Goal: Find contact information: Find contact information

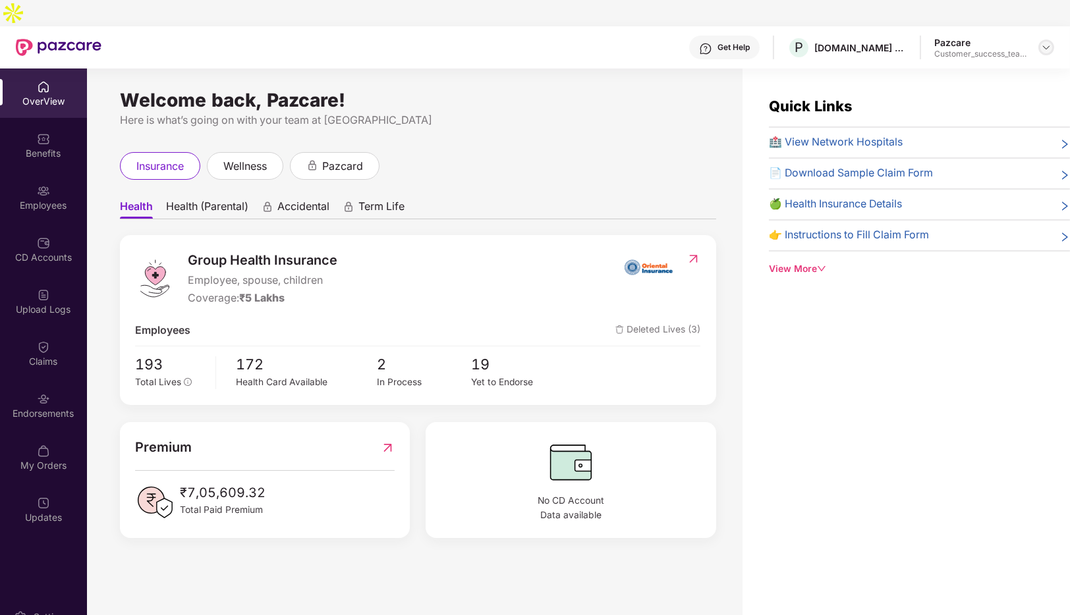
click at [1047, 42] on img at bounding box center [1046, 47] width 11 height 11
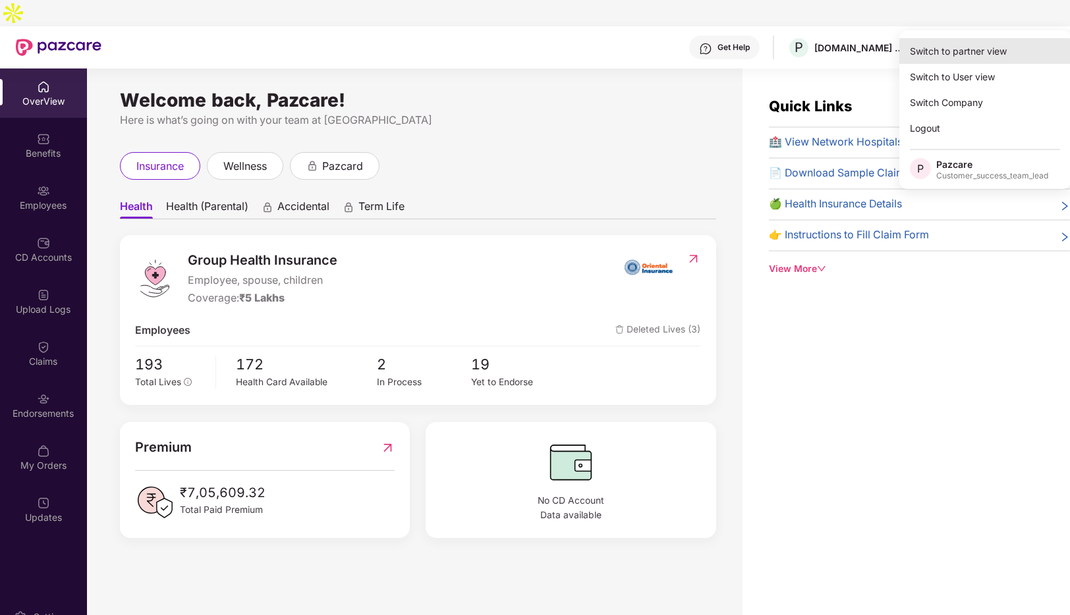
click at [926, 50] on div "Switch to partner view" at bounding box center [984, 51] width 171 height 26
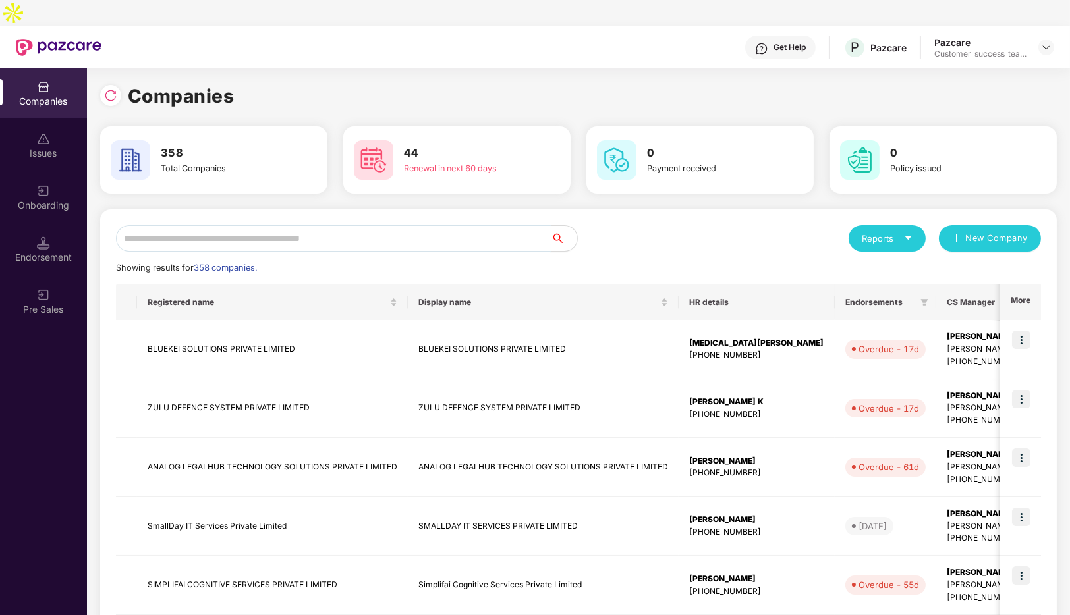
click at [252, 225] on input "text" at bounding box center [333, 238] width 435 height 26
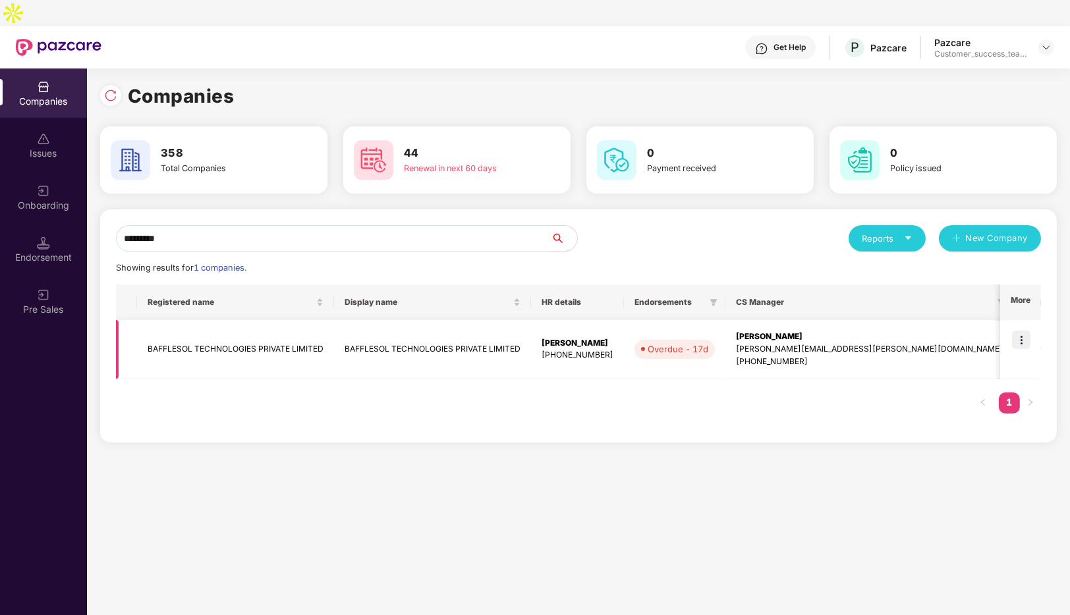
type input "*********"
click at [1020, 331] on img at bounding box center [1021, 340] width 18 height 18
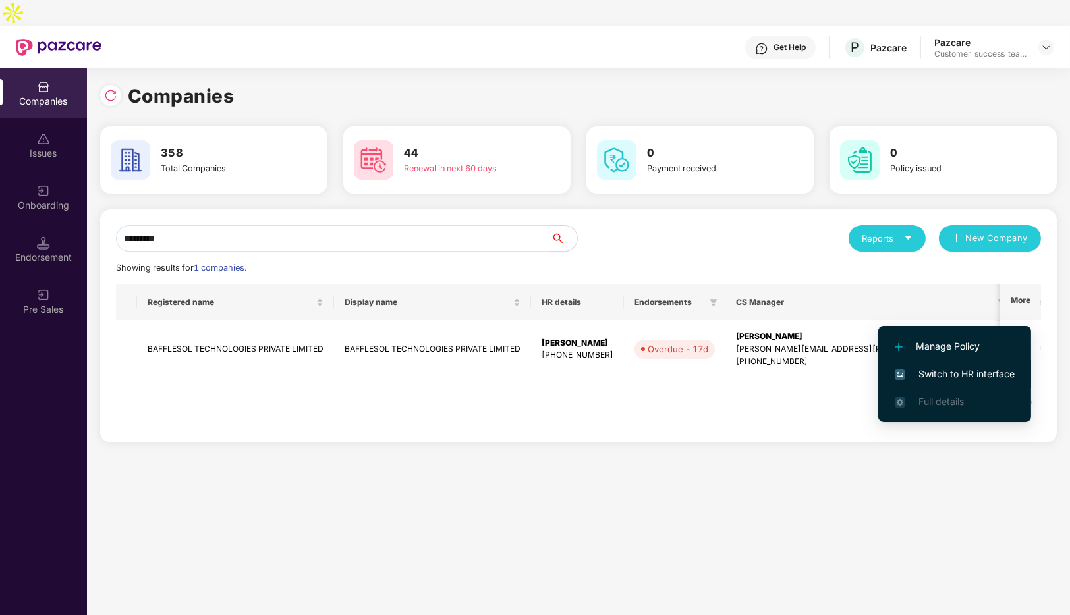
click at [944, 372] on span "Switch to HR interface" at bounding box center [955, 374] width 120 height 14
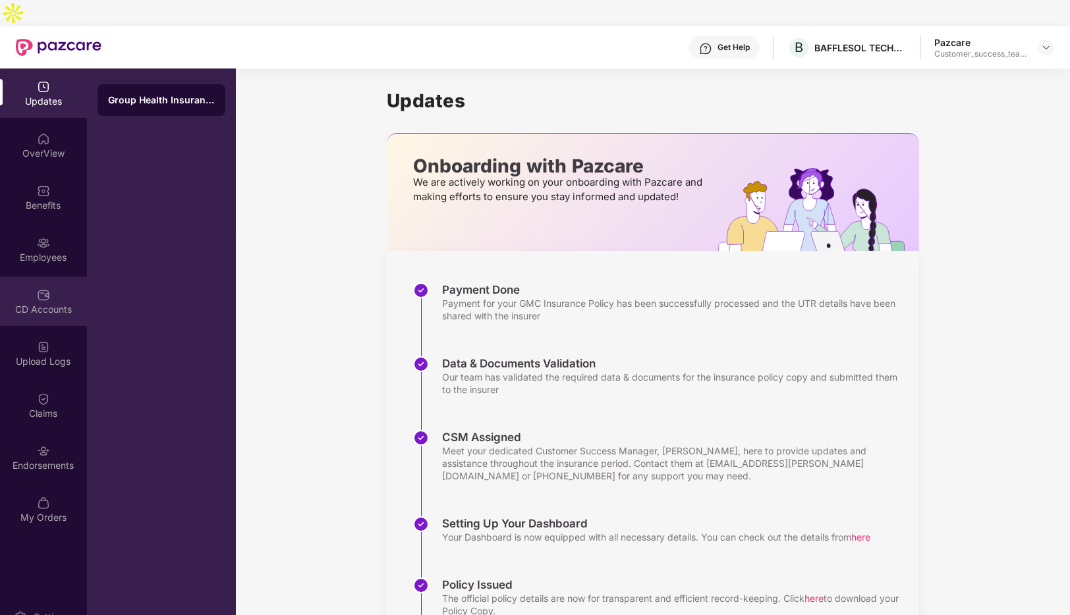
click at [28, 303] on div "CD Accounts" at bounding box center [43, 309] width 87 height 13
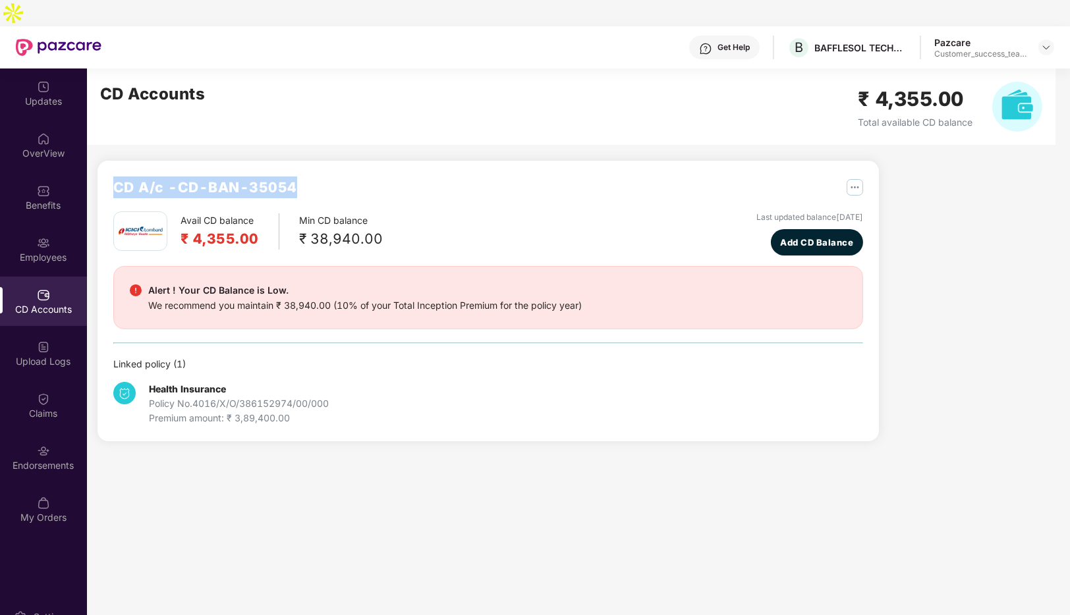
drag, startPoint x: 310, startPoint y: 161, endPoint x: 114, endPoint y: 157, distance: 195.7
click at [114, 177] on div "CD A/c - CD-BAN-35054" at bounding box center [488, 194] width 750 height 35
copy h2 "CD A/c - CD-BAN-35054"
click at [1048, 42] on img at bounding box center [1046, 47] width 11 height 11
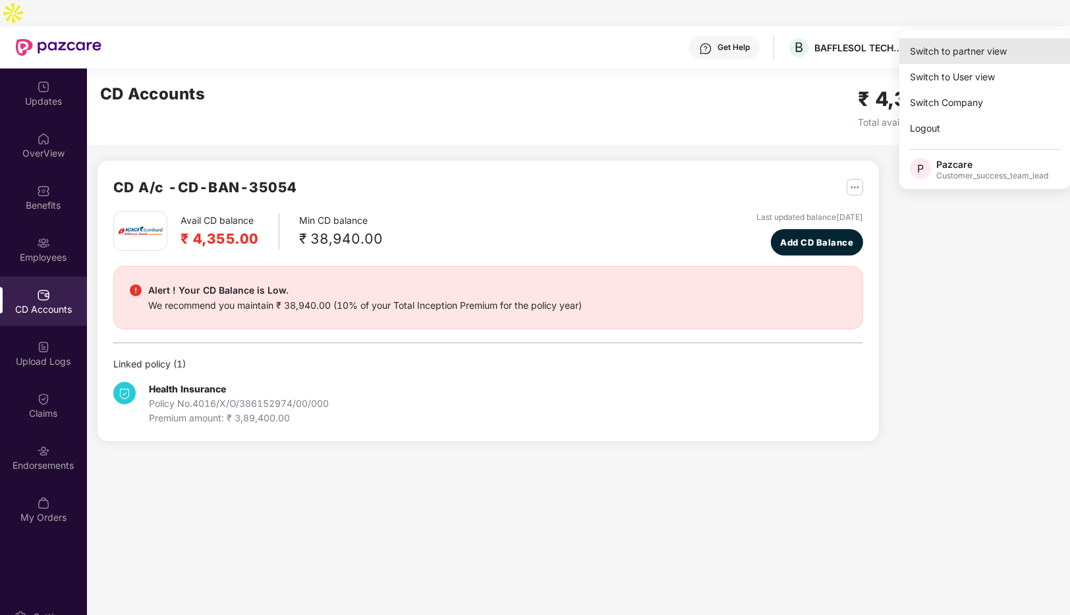
click at [931, 48] on div "Switch to partner view" at bounding box center [984, 51] width 171 height 26
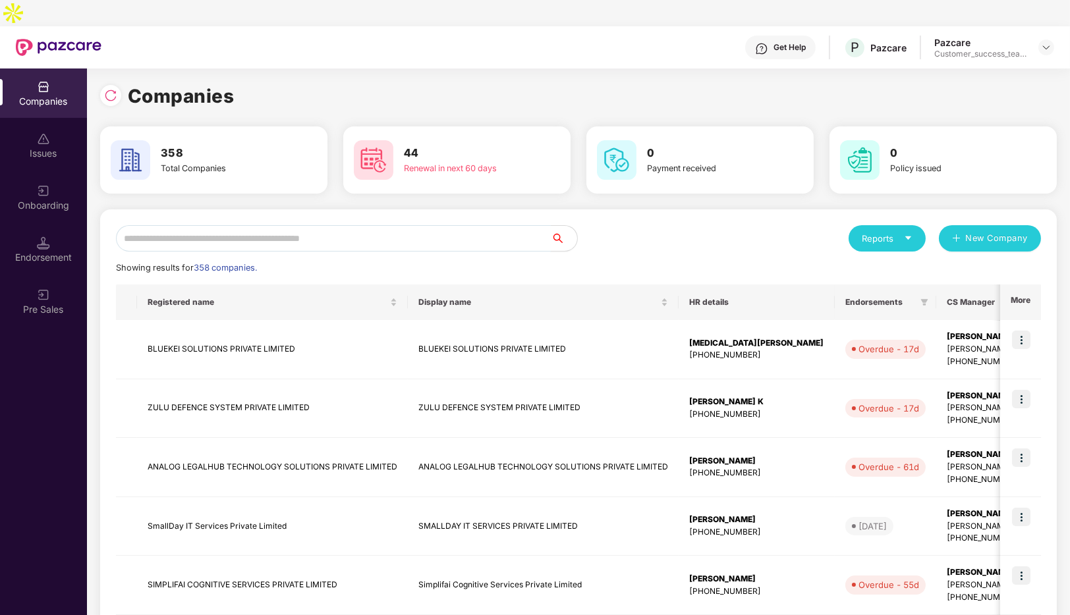
click at [207, 225] on input "text" at bounding box center [333, 238] width 435 height 26
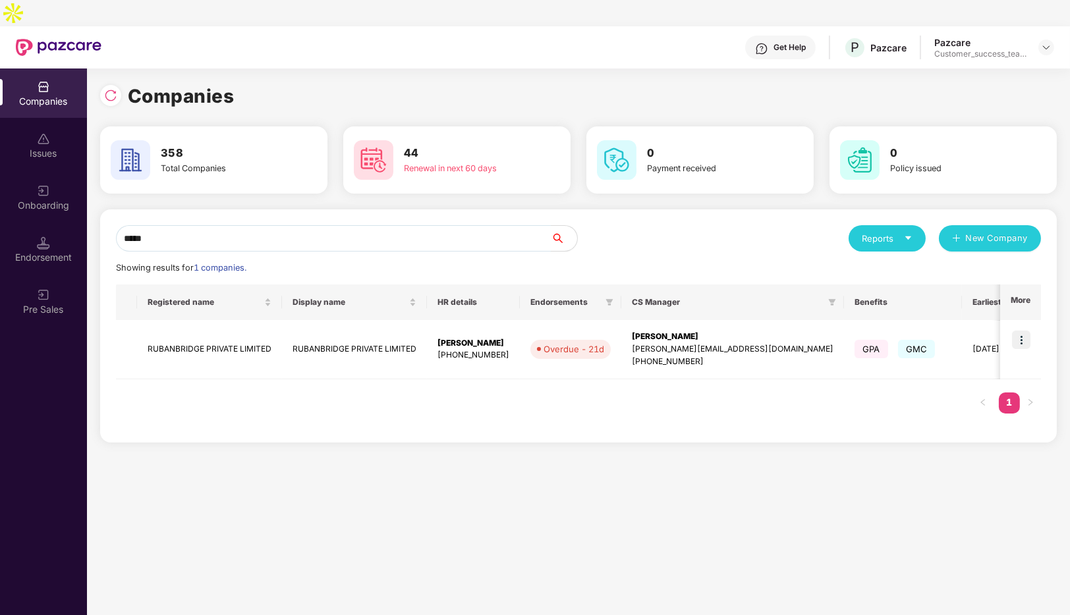
click at [255, 225] on input "*****" at bounding box center [333, 238] width 435 height 26
type input "*"
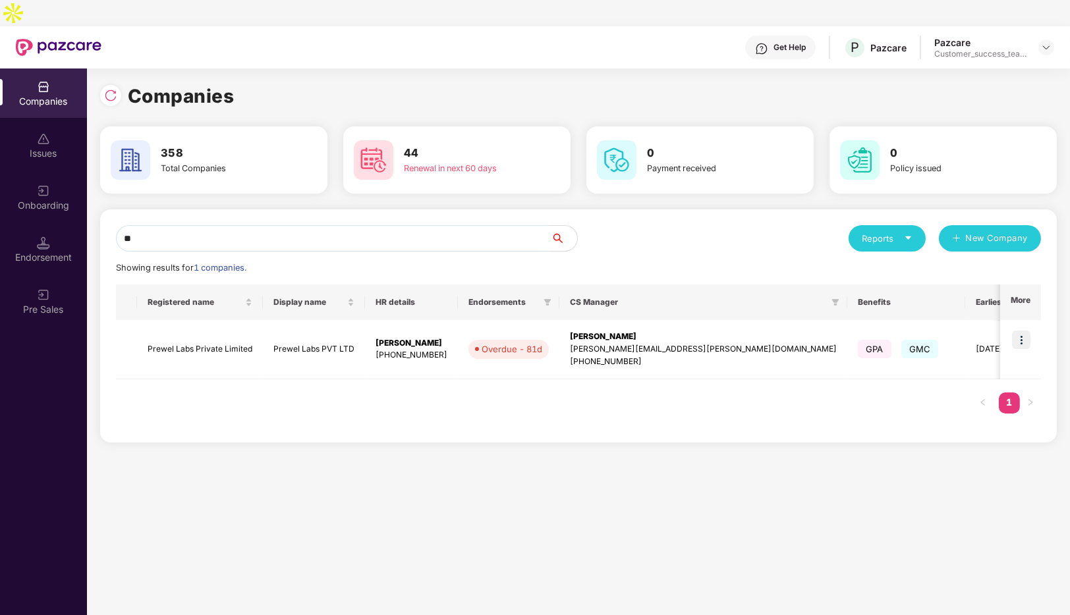
type input "*"
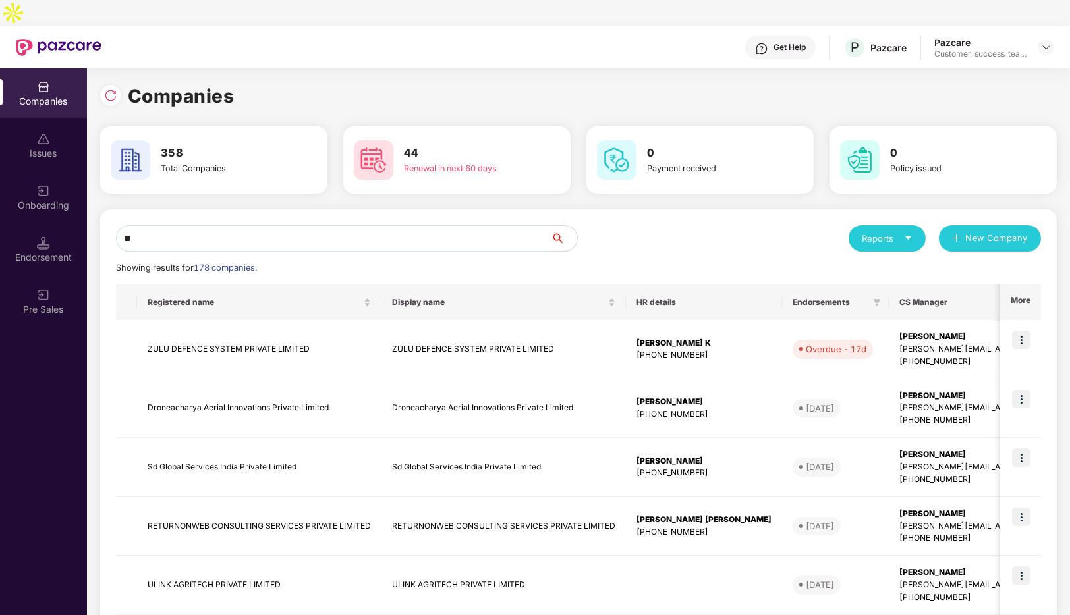
type input "*"
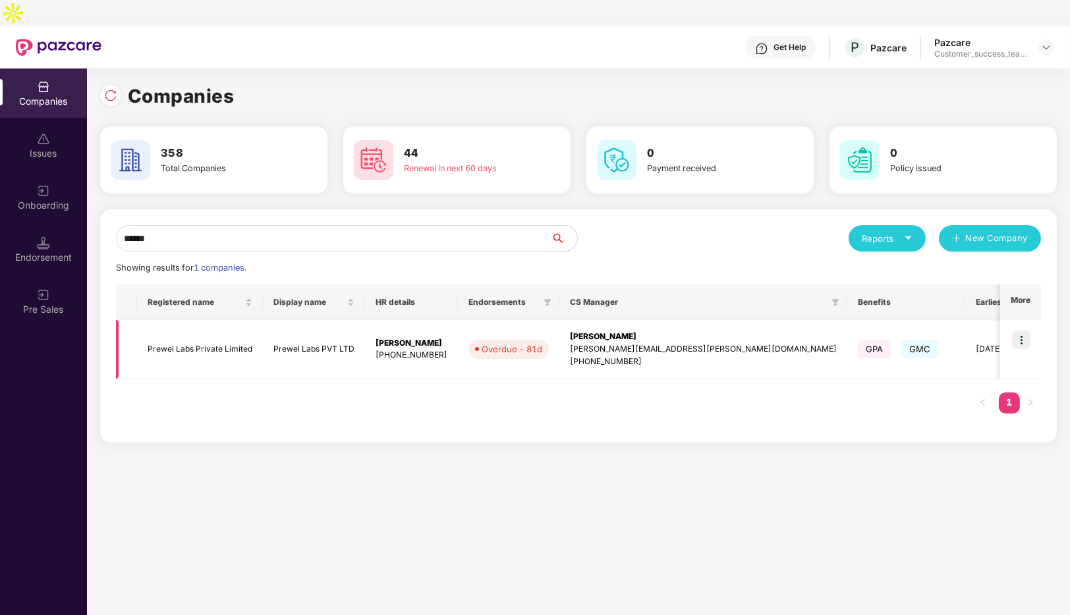
type input "******"
click at [1019, 331] on img at bounding box center [1021, 340] width 18 height 18
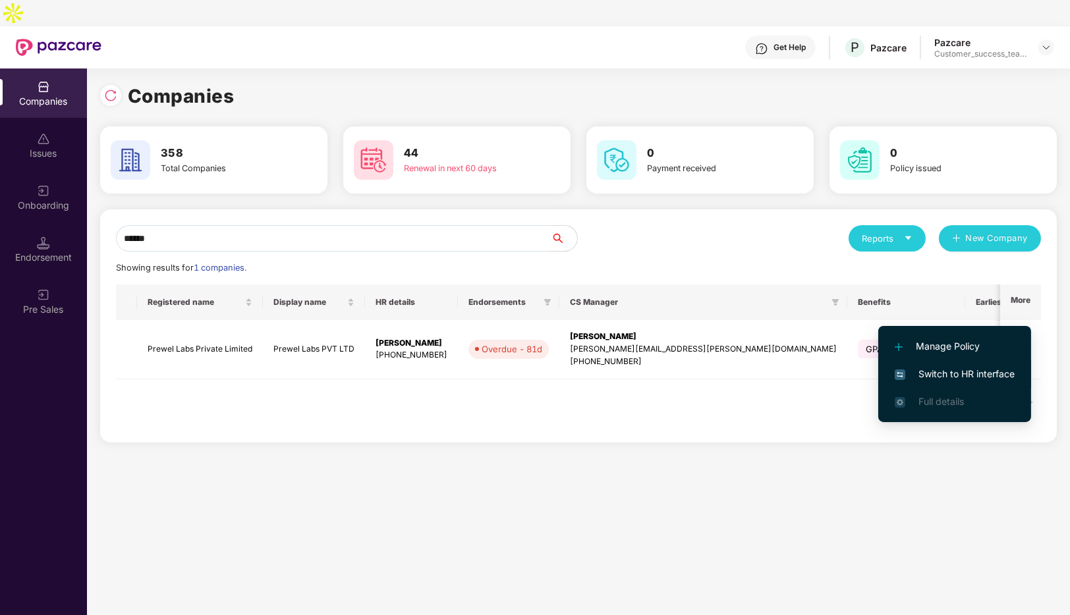
click at [923, 375] on span "Switch to HR interface" at bounding box center [955, 374] width 120 height 14
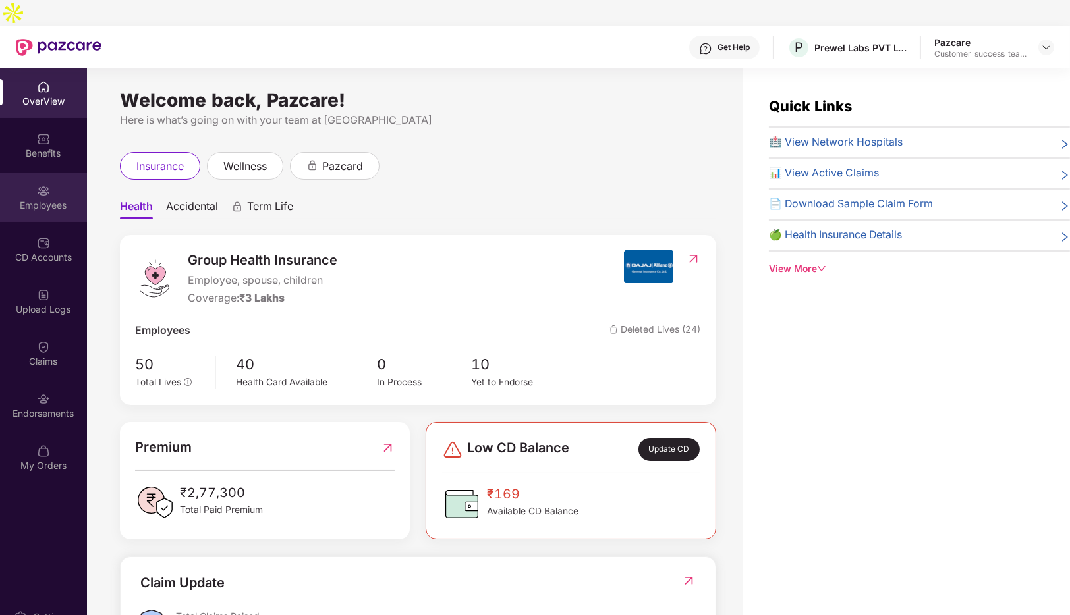
click at [44, 184] on img at bounding box center [43, 190] width 13 height 13
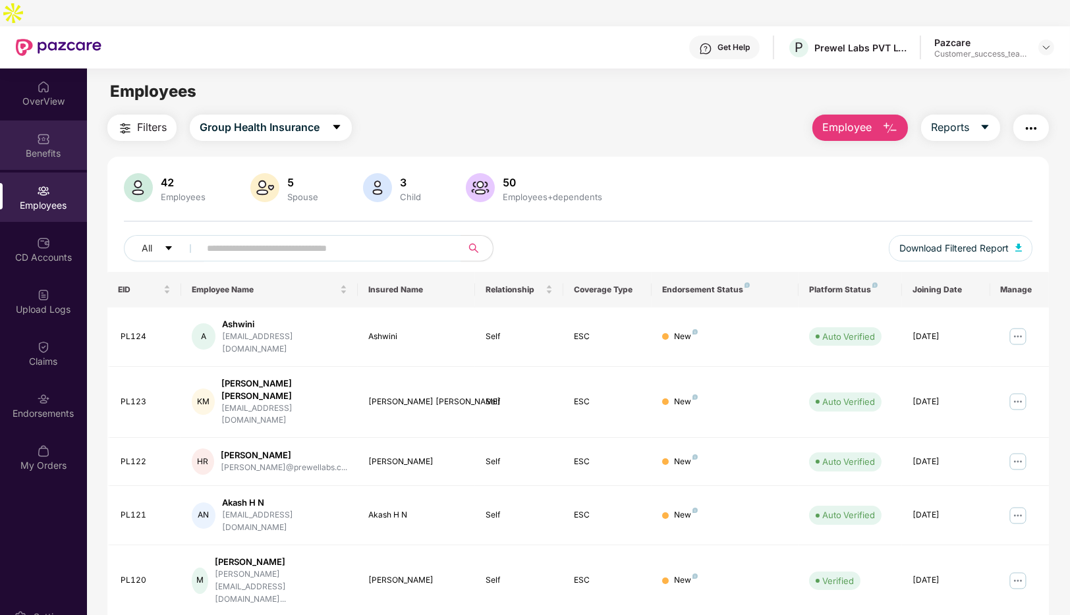
click at [52, 147] on div "Benefits" at bounding box center [43, 153] width 87 height 13
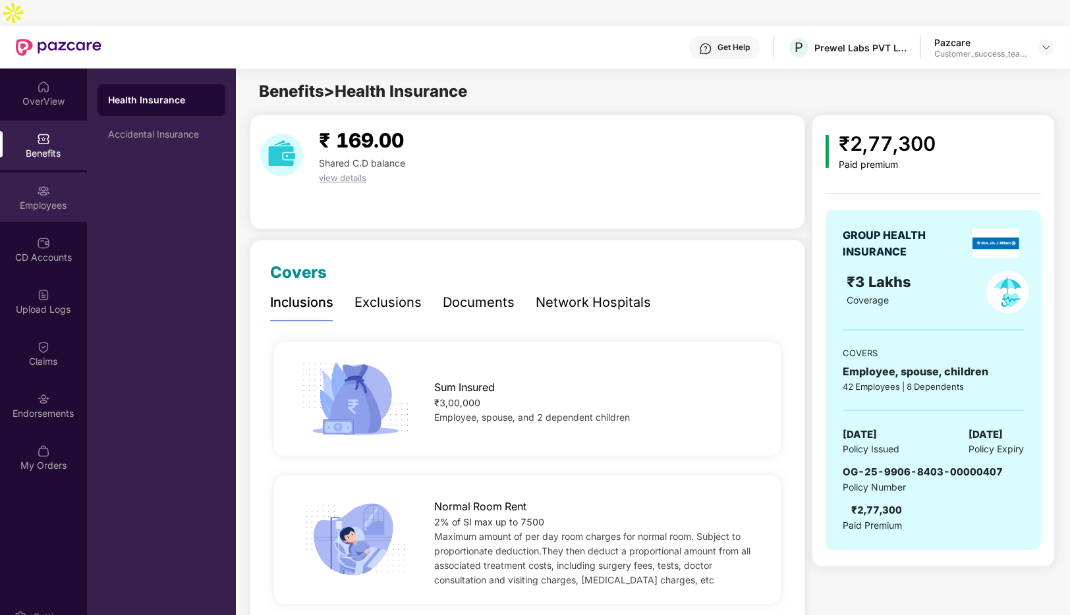
click at [48, 199] on div "Employees" at bounding box center [43, 205] width 87 height 13
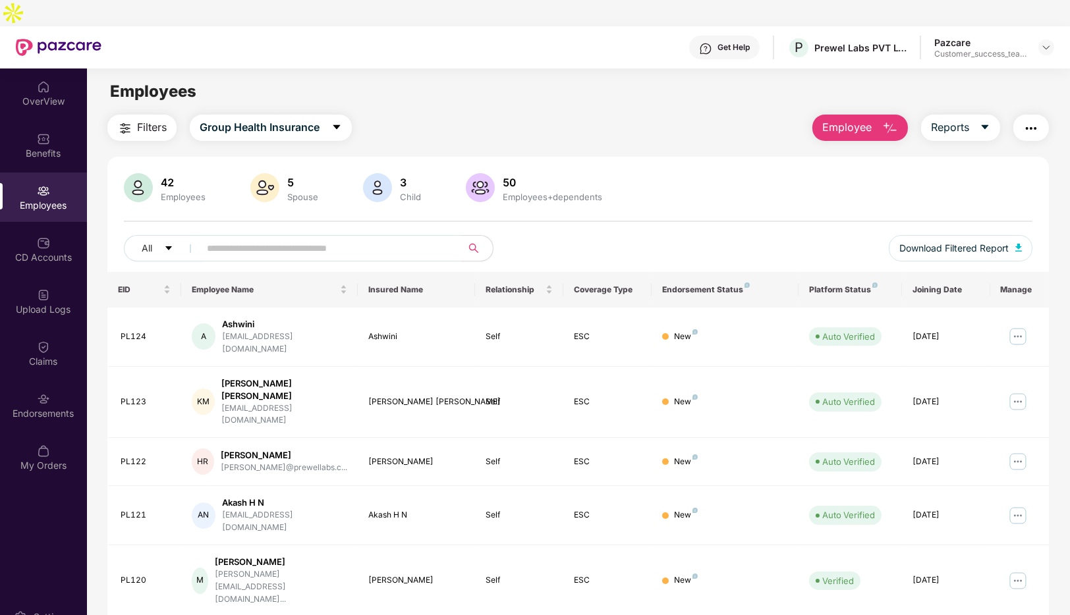
click at [232, 238] on input "text" at bounding box center [325, 248] width 236 height 20
type input "*"
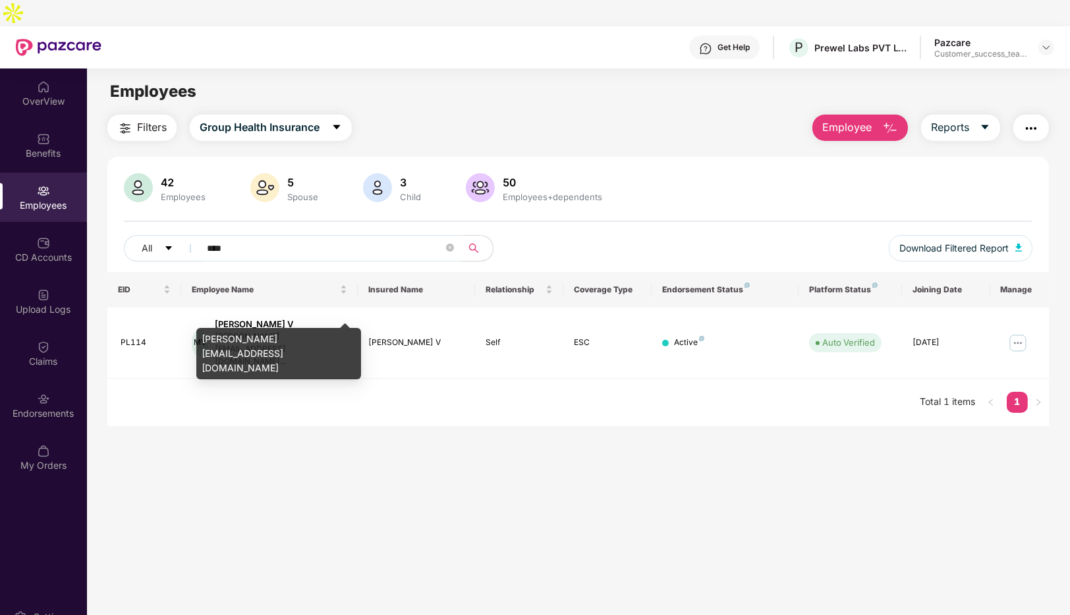
type input "****"
drag, startPoint x: 316, startPoint y: 342, endPoint x: 202, endPoint y: 339, distance: 114.0
click at [202, 339] on div "[PERSON_NAME][EMAIL_ADDRESS][DOMAIN_NAME]" at bounding box center [278, 353] width 165 height 51
copy div "[PERSON_NAME][EMAIL_ADDRESS][DOMAIN_NAME]"
